Goal: Transaction & Acquisition: Purchase product/service

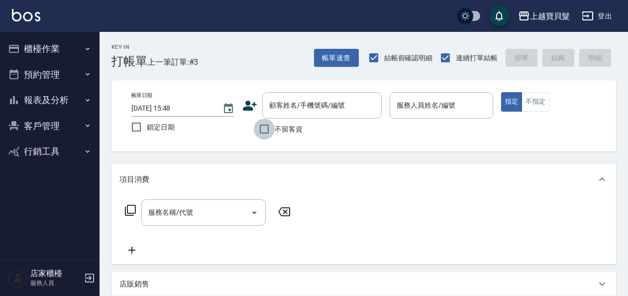
click at [266, 129] on input "不留客資" at bounding box center [264, 128] width 21 height 21
checkbox input "true"
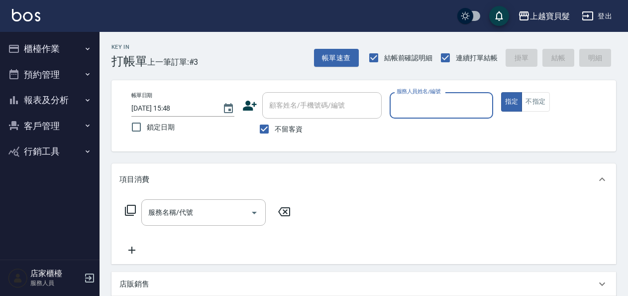
click at [443, 109] on input "服務人員姓名/編號" at bounding box center [441, 105] width 94 height 17
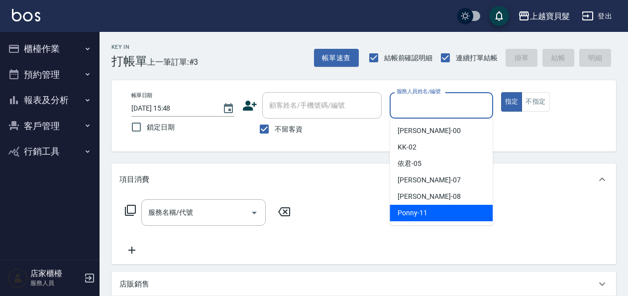
click at [453, 214] on div "Ponny -11" at bounding box center [441, 213] width 103 height 16
type input "Ponny-11"
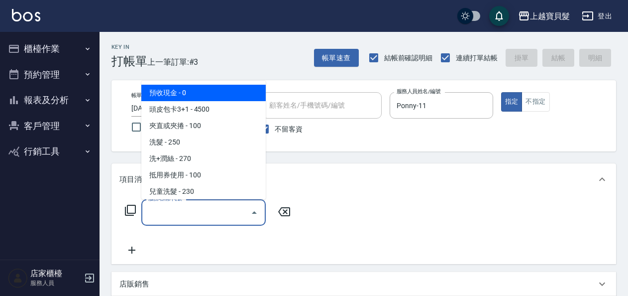
click at [196, 211] on input "服務名稱/代號" at bounding box center [196, 212] width 101 height 17
click at [131, 209] on icon at bounding box center [130, 210] width 12 height 12
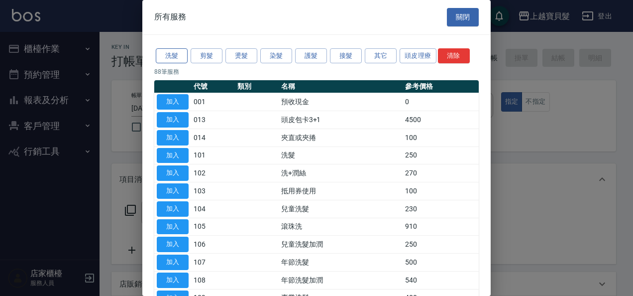
click at [181, 51] on button "洗髮" at bounding box center [172, 55] width 32 height 15
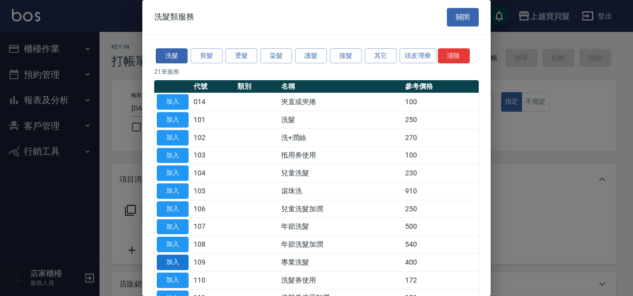
click at [185, 261] on button "加入" at bounding box center [173, 261] width 32 height 15
type input "專業洗髮(109)"
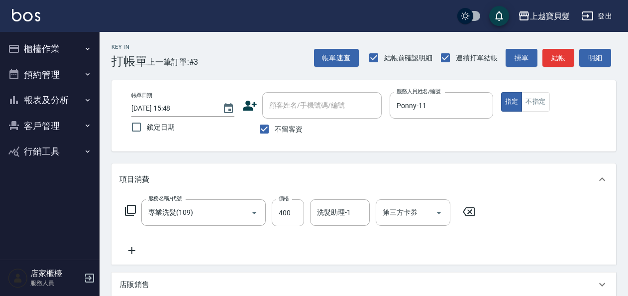
click at [132, 207] on icon at bounding box center [130, 210] width 12 height 12
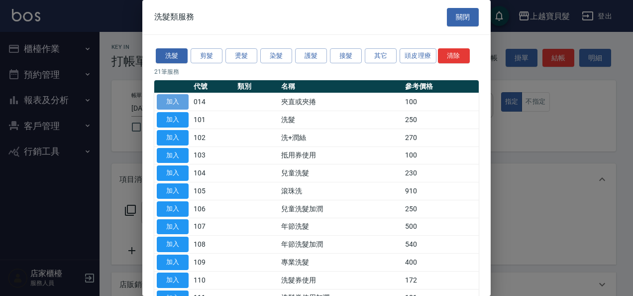
click at [174, 96] on button "加入" at bounding box center [173, 101] width 32 height 15
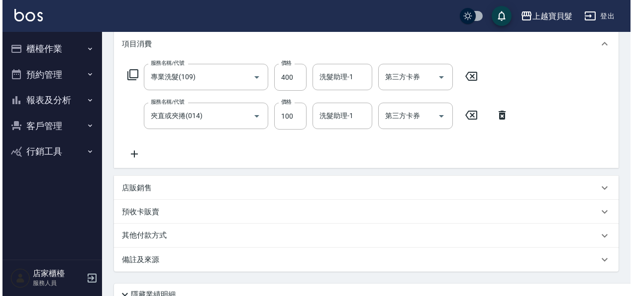
scroll to position [222, 0]
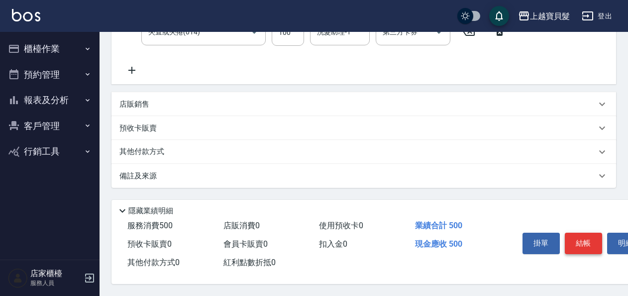
click at [588, 237] on button "結帳" at bounding box center [583, 242] width 37 height 21
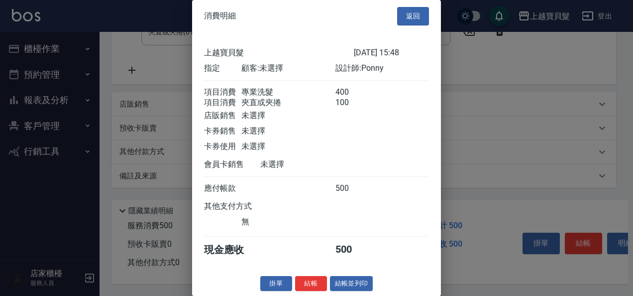
scroll to position [14, 0]
click at [341, 282] on button "結帳並列印" at bounding box center [351, 283] width 43 height 15
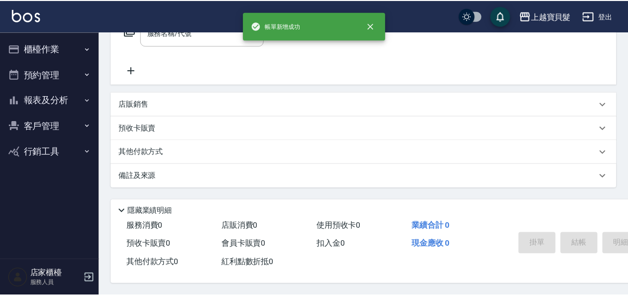
scroll to position [0, 0]
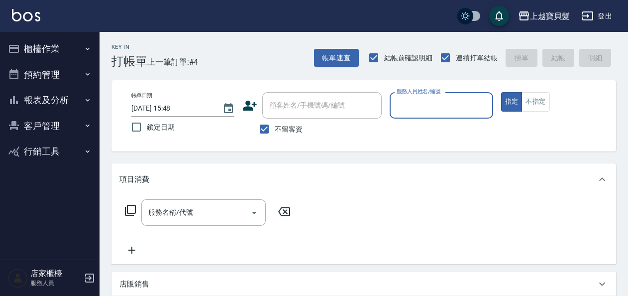
click at [49, 42] on button "櫃檯作業" at bounding box center [50, 49] width 92 height 26
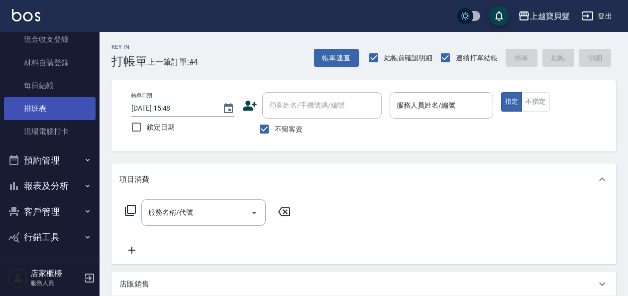
scroll to position [108, 0]
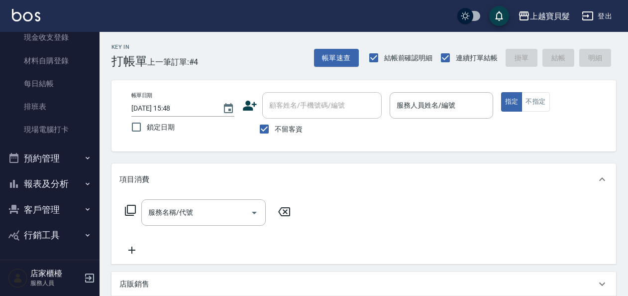
click at [56, 182] on button "報表及分析" at bounding box center [50, 184] width 92 height 26
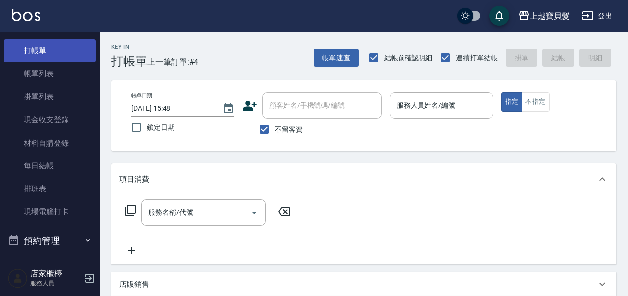
scroll to position [0, 0]
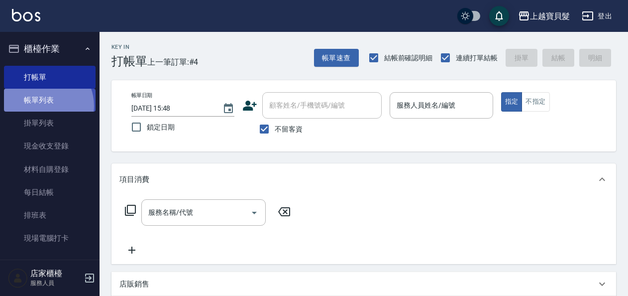
click at [44, 106] on link "帳單列表" at bounding box center [50, 100] width 92 height 23
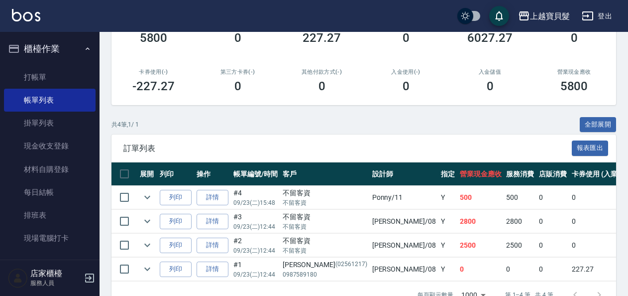
scroll to position [149, 0]
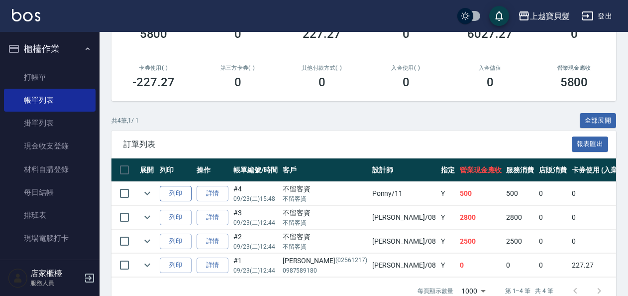
click at [177, 194] on button "列印" at bounding box center [176, 193] width 32 height 15
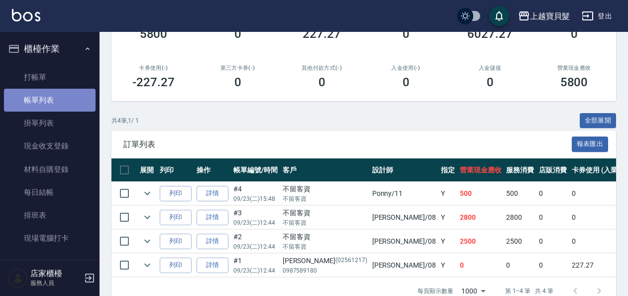
click at [63, 106] on link "帳單列表" at bounding box center [50, 100] width 92 height 23
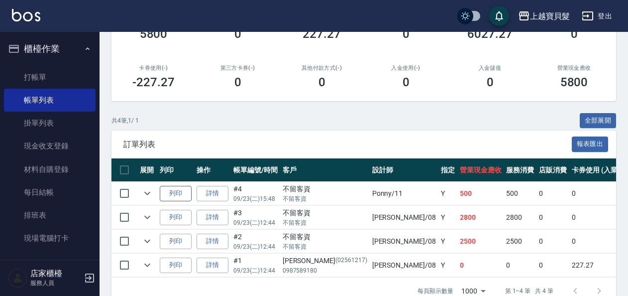
click at [185, 190] on button "列印" at bounding box center [176, 193] width 32 height 15
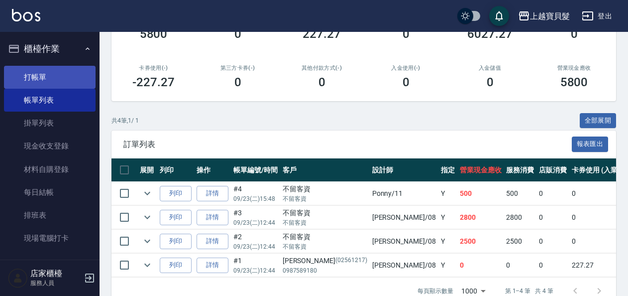
click at [45, 70] on link "打帳單" at bounding box center [50, 77] width 92 height 23
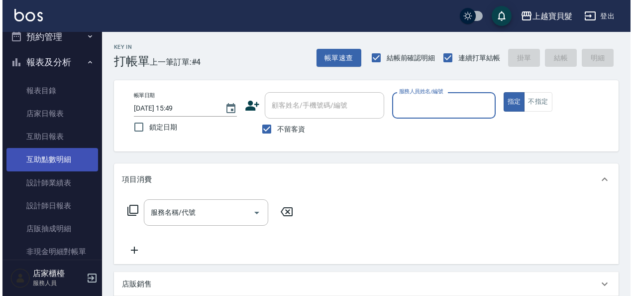
scroll to position [249, 0]
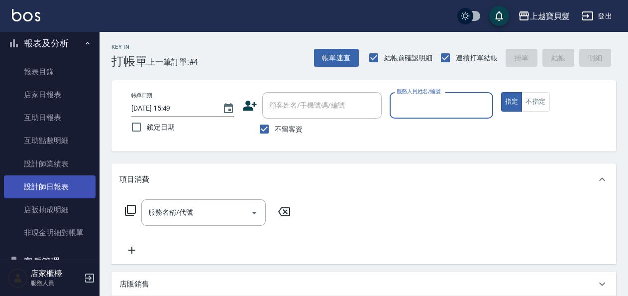
click at [61, 189] on link "設計師日報表" at bounding box center [50, 186] width 92 height 23
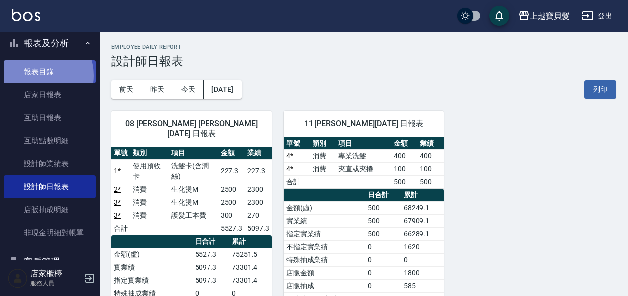
click at [37, 75] on link "報表目錄" at bounding box center [50, 71] width 92 height 23
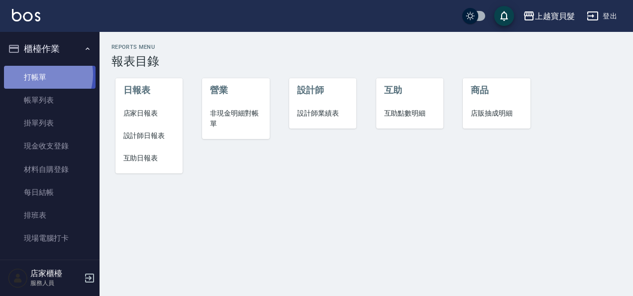
click at [38, 74] on link "打帳單" at bounding box center [50, 77] width 92 height 23
